Goal: Transaction & Acquisition: Purchase product/service

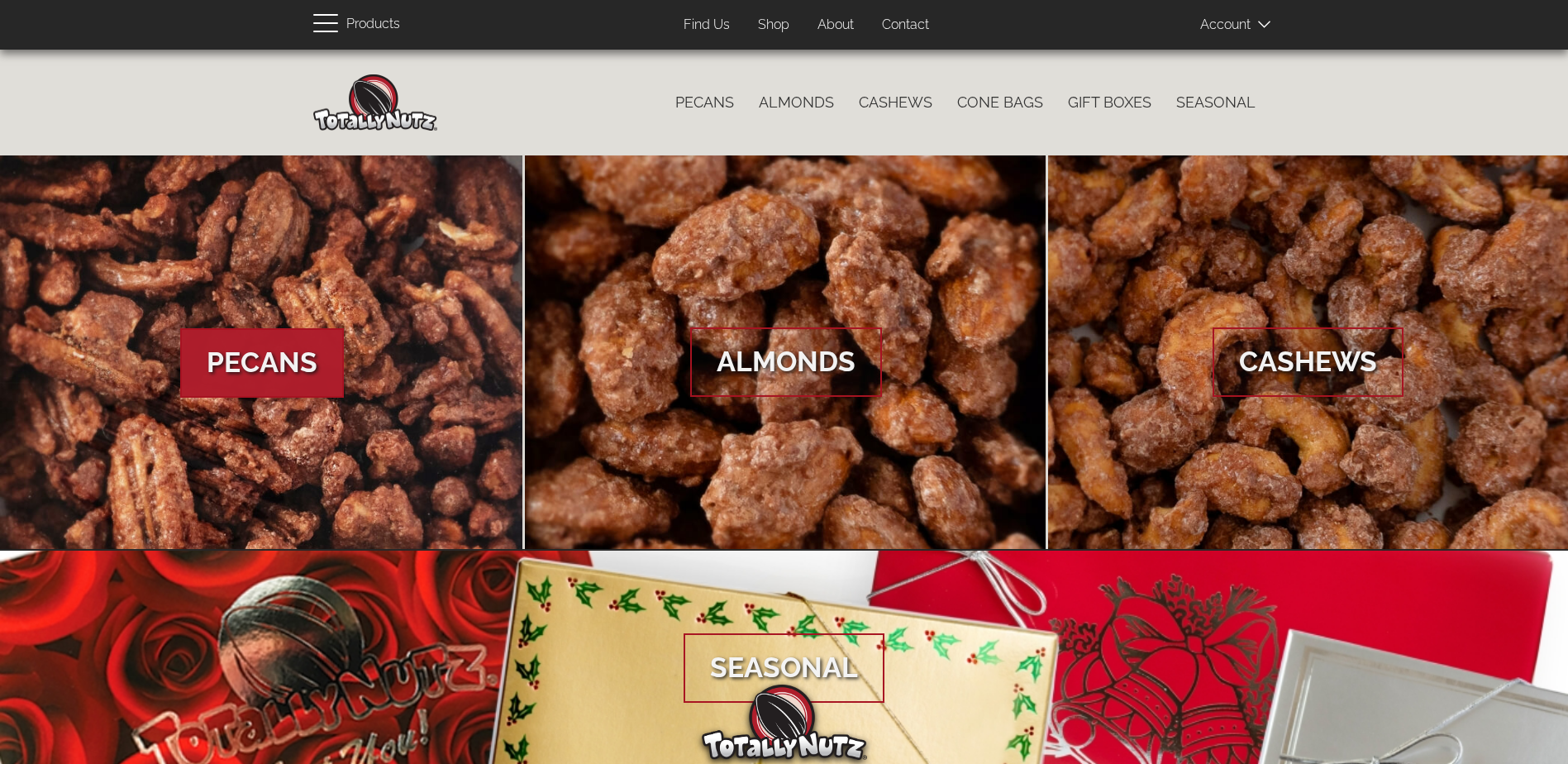
click at [282, 363] on span "Pecans" at bounding box center [262, 363] width 164 height 70
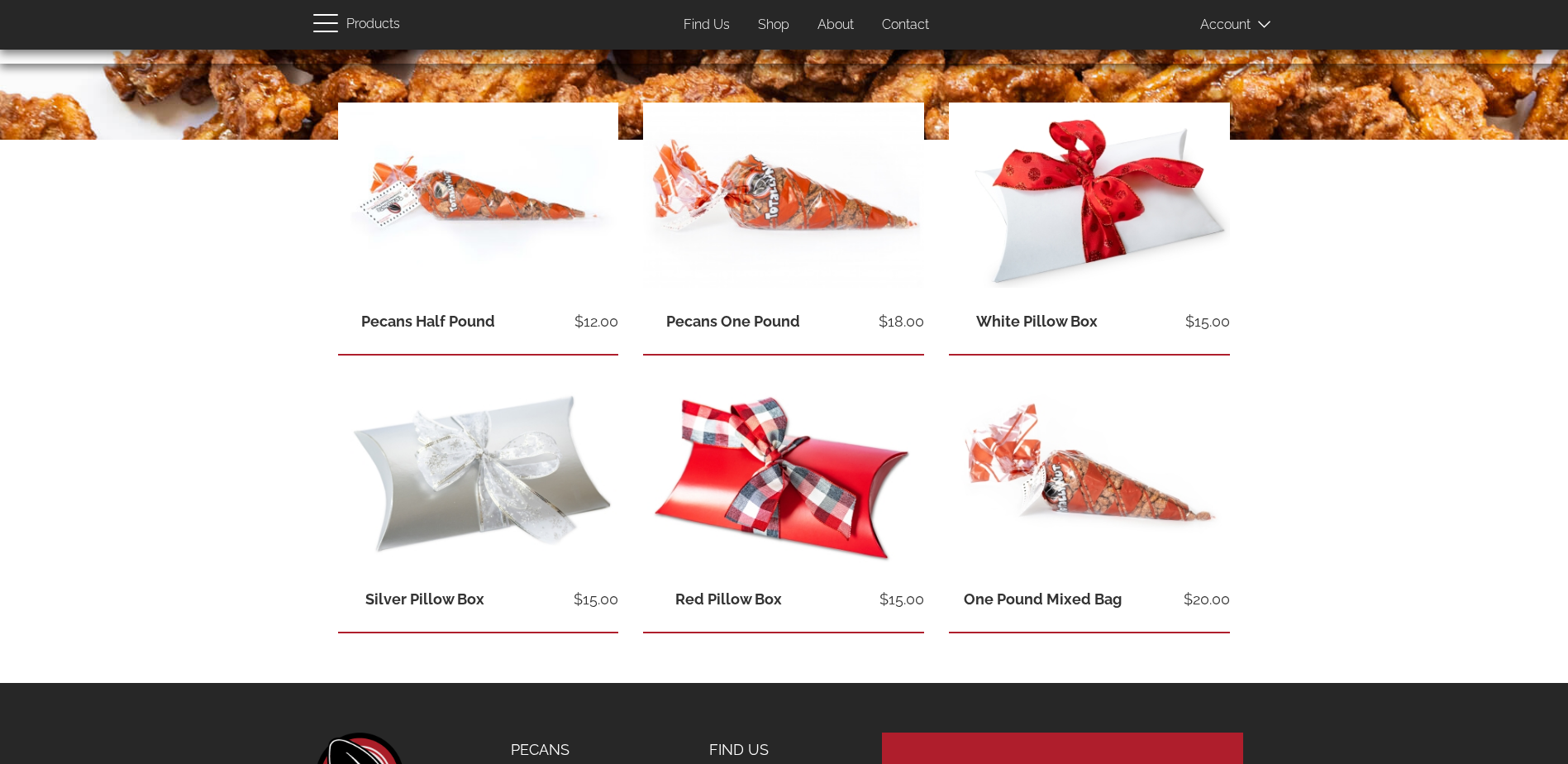
scroll to position [212, 0]
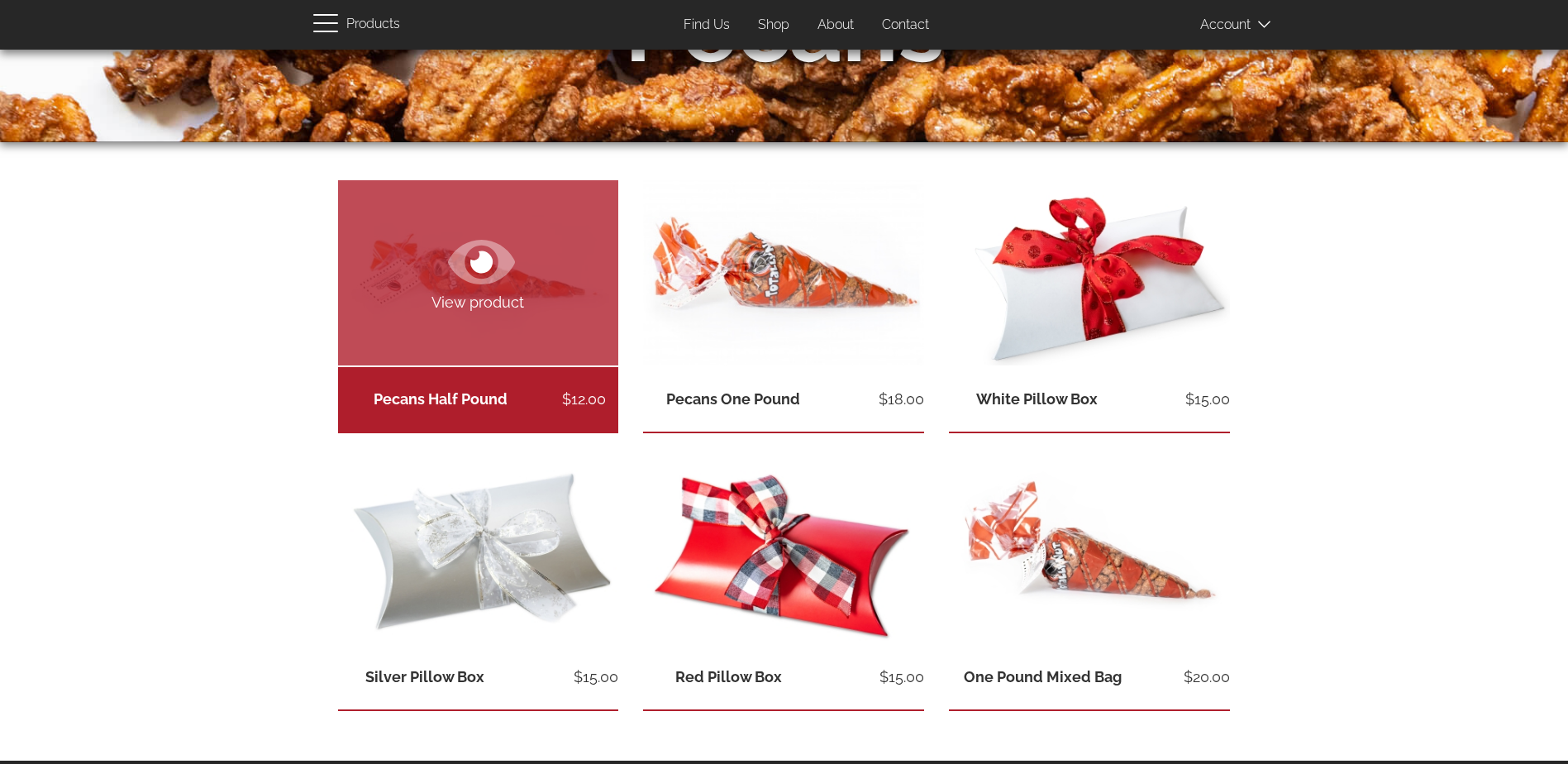
click at [453, 321] on link "View product" at bounding box center [479, 273] width 281 height 185
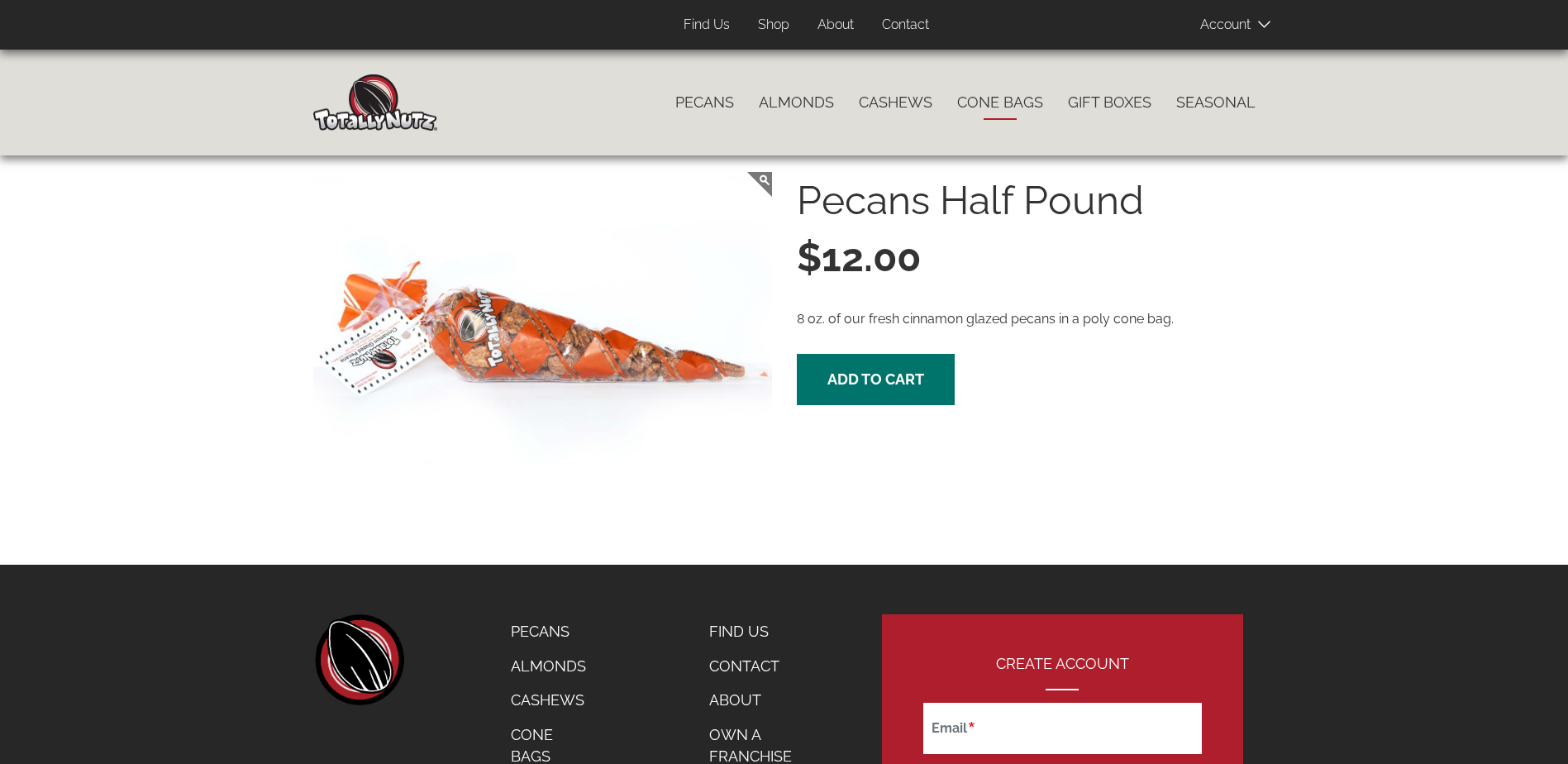
click at [1014, 98] on link "Cone Bags" at bounding box center [1000, 102] width 111 height 34
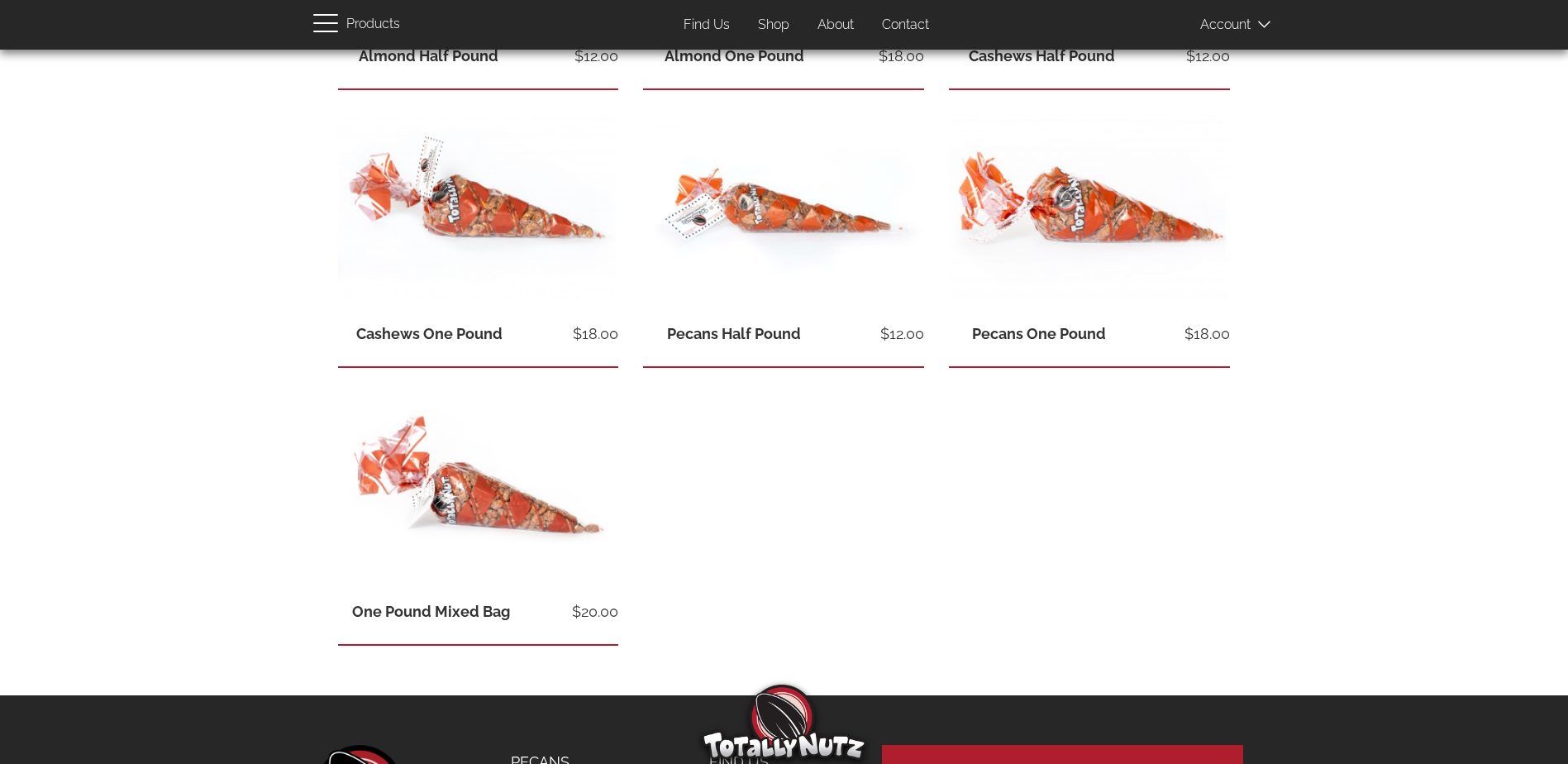
scroll to position [331, 0]
